Goal: Task Accomplishment & Management: Complete application form

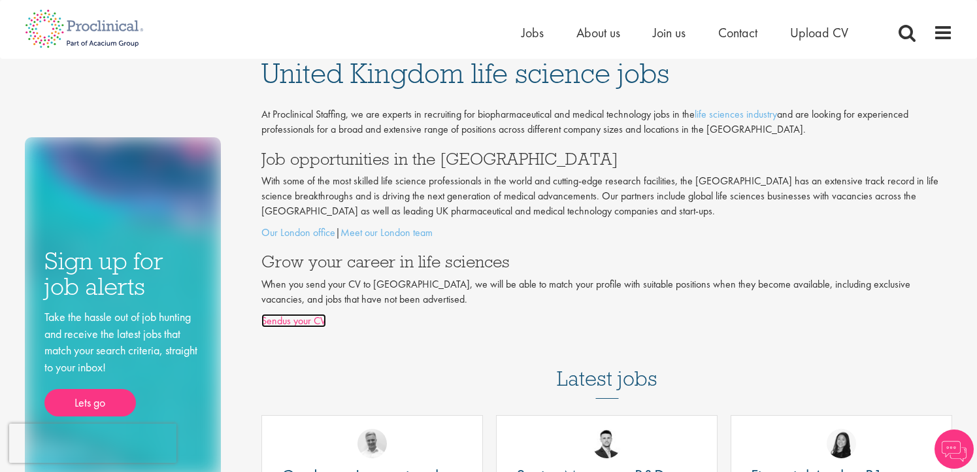
click at [312, 322] on link "Sendus your CV" at bounding box center [294, 321] width 65 height 14
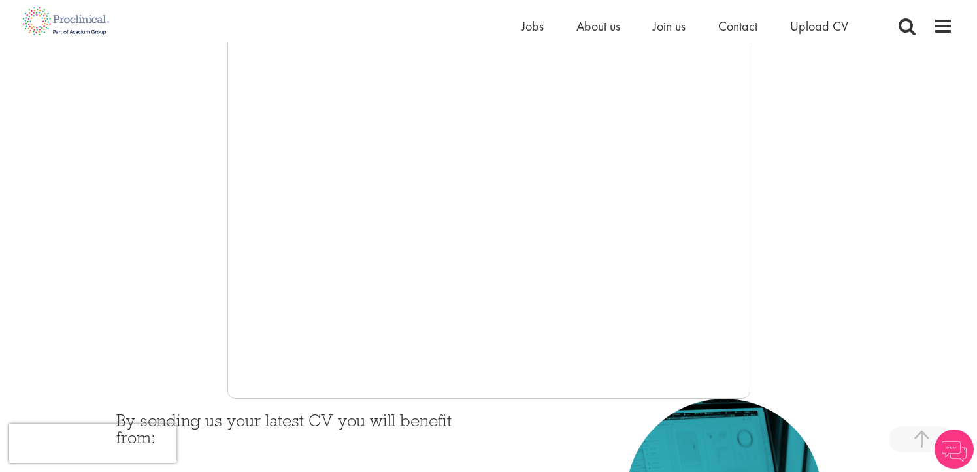
scroll to position [450, 0]
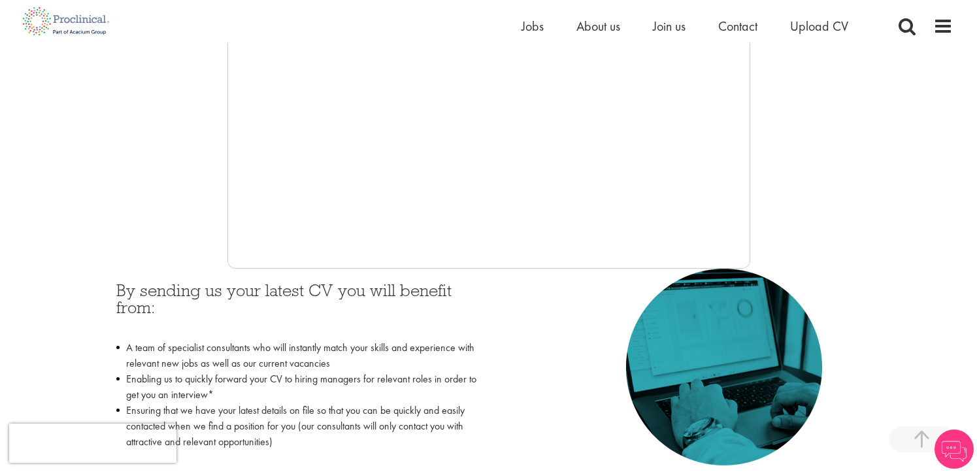
scroll to position [392, 0]
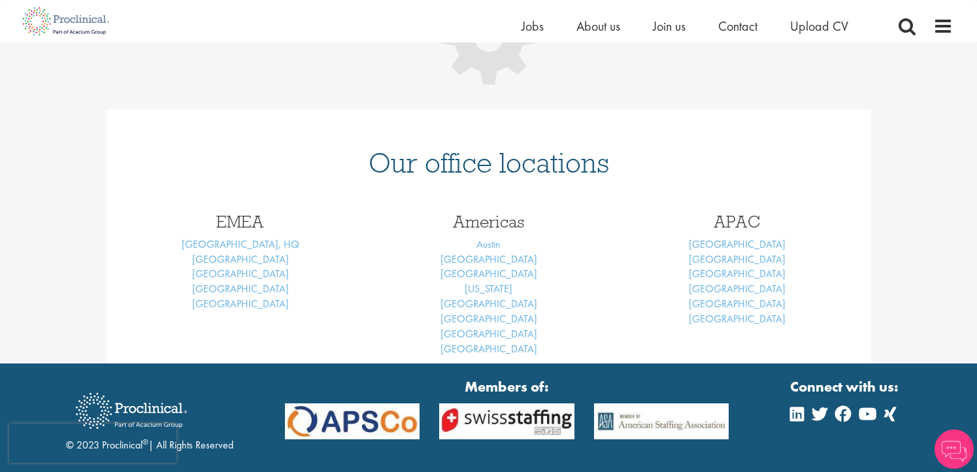
scroll to position [262, 0]
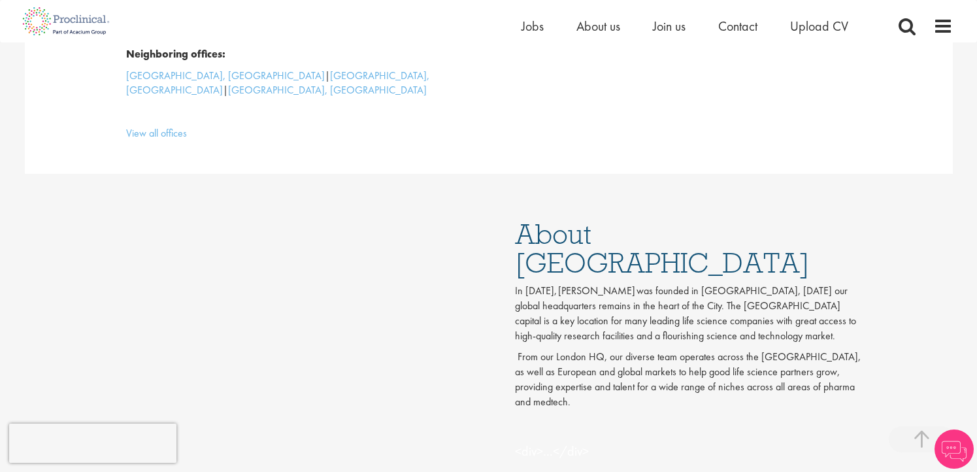
scroll to position [658, 0]
